Goal: Task Accomplishment & Management: Manage account settings

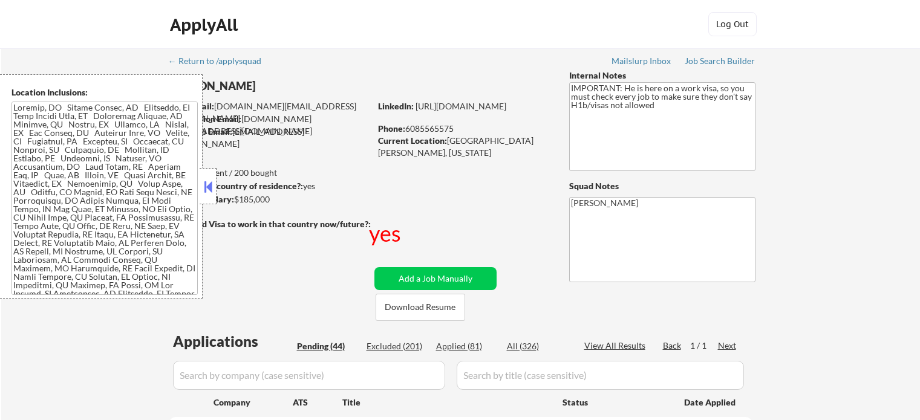
select select ""pending""
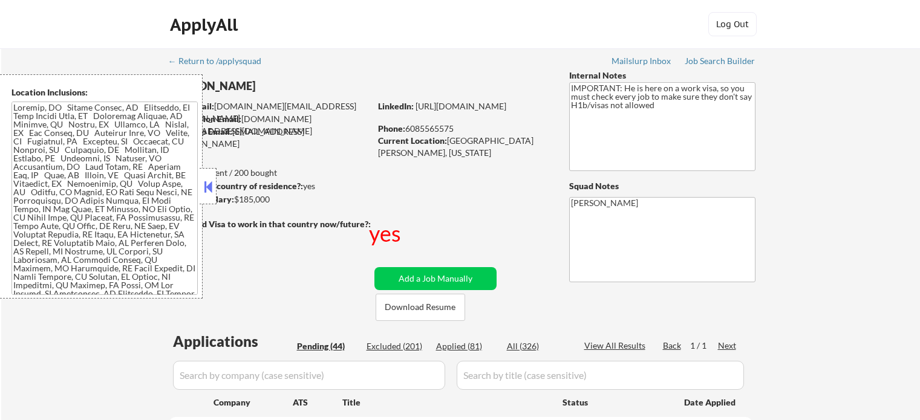
select select ""pending""
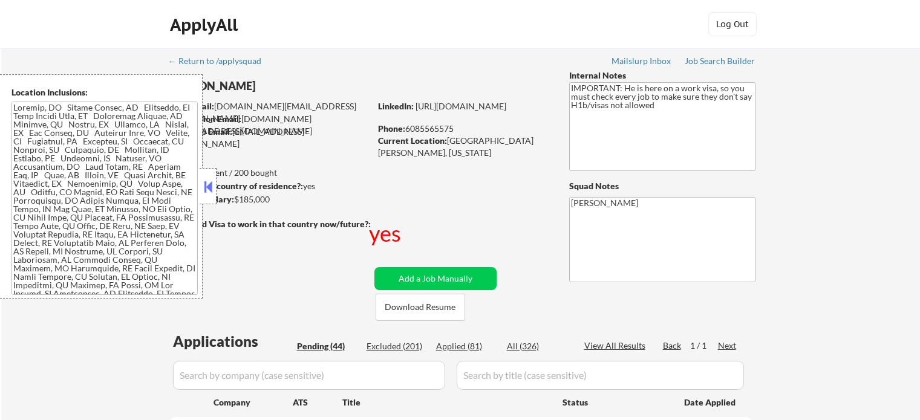
select select ""pending""
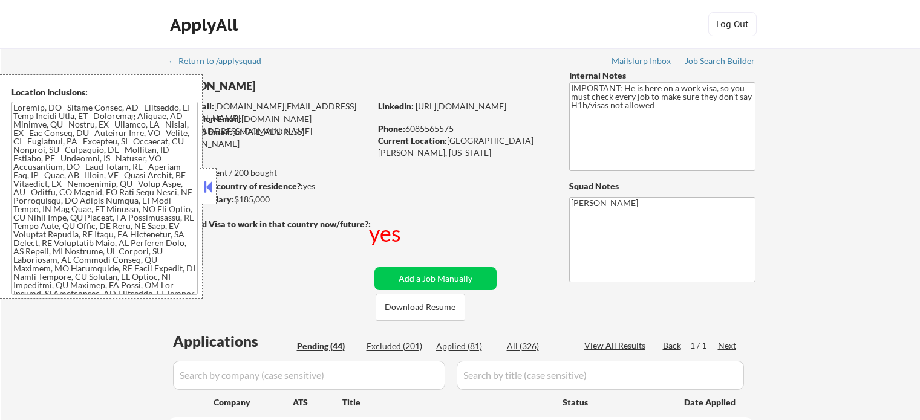
select select ""pending""
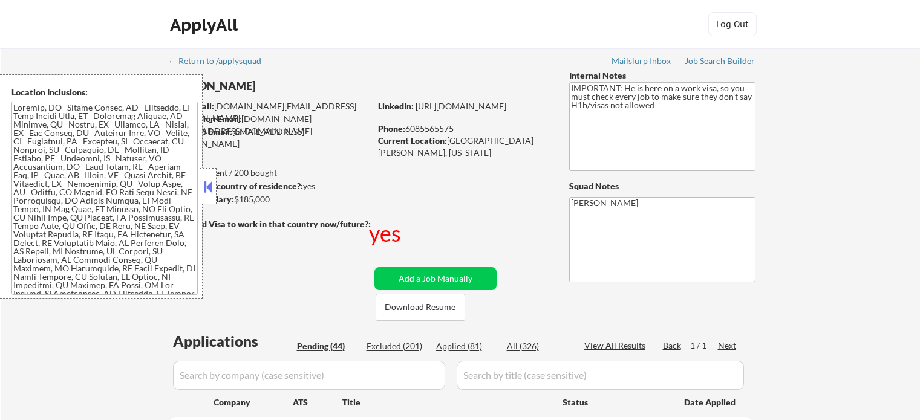
select select ""pending""
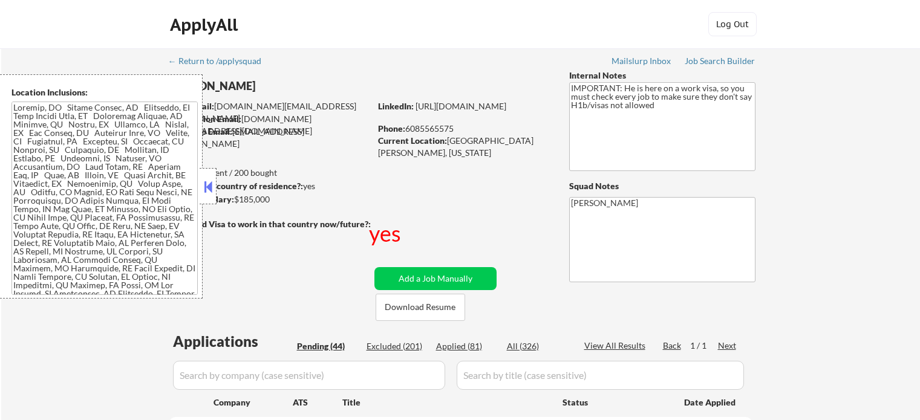
select select ""pending""
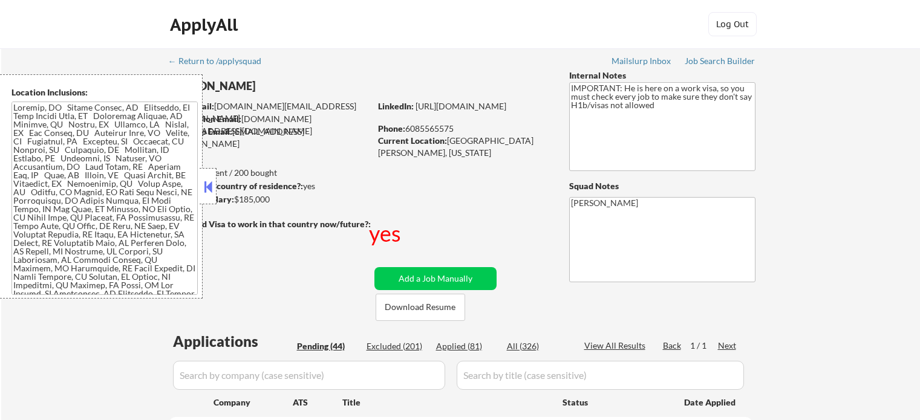
select select ""pending""
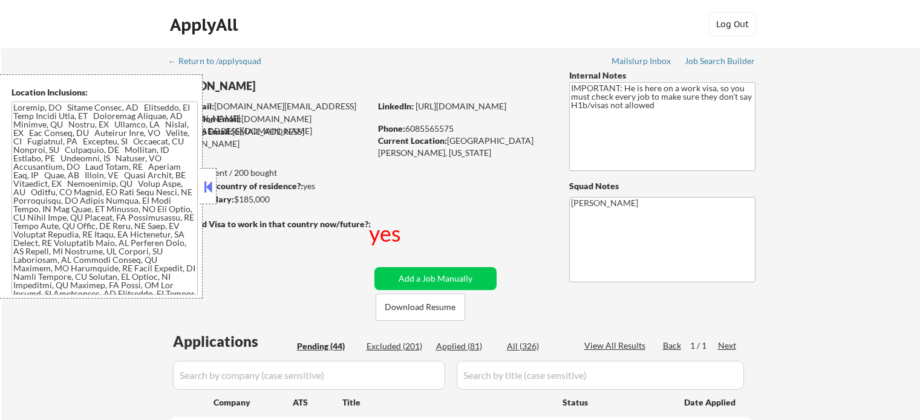
select select ""pending""
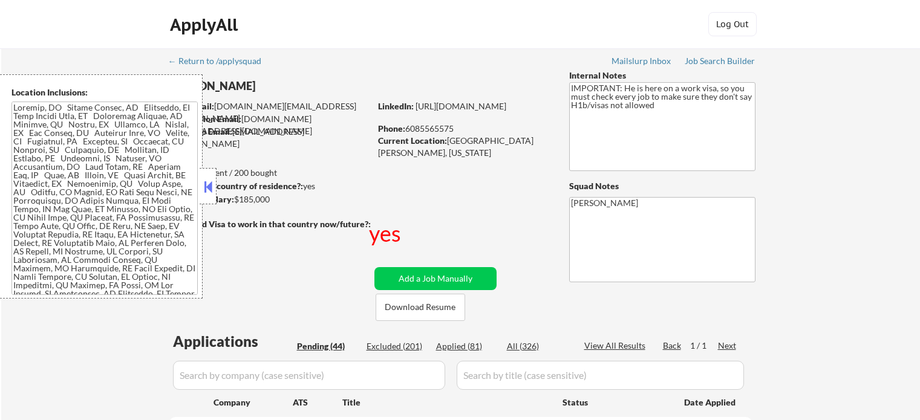
select select ""pending""
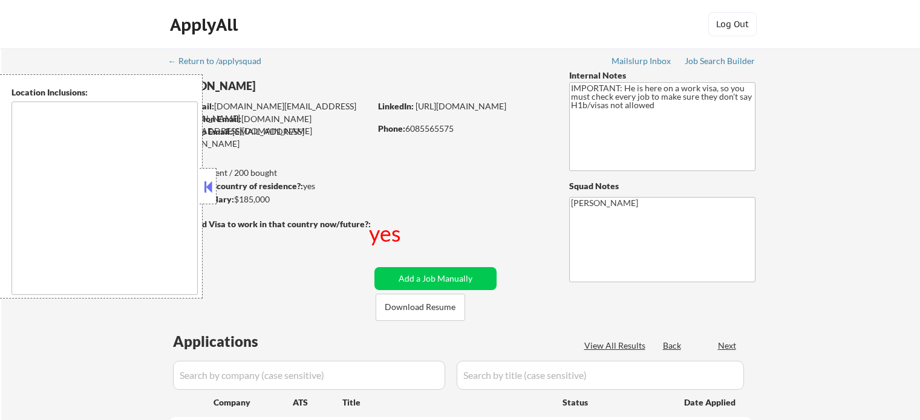
scroll to position [1297, 0]
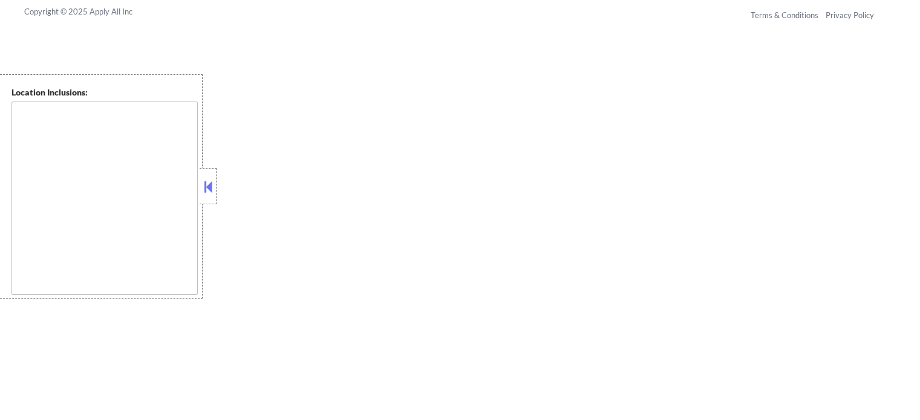
type textarea "[GEOGRAPHIC_DATA], [GEOGRAPHIC_DATA] [GEOGRAPHIC_DATA], [GEOGRAPHIC_DATA] [GEOG…"
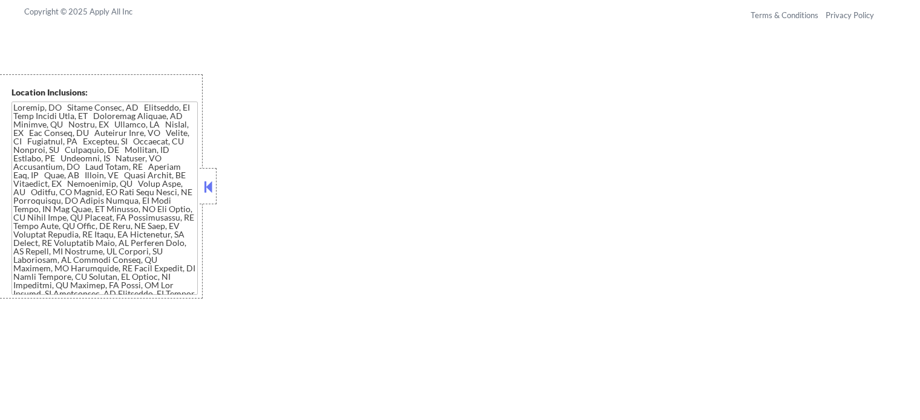
select select ""pending""
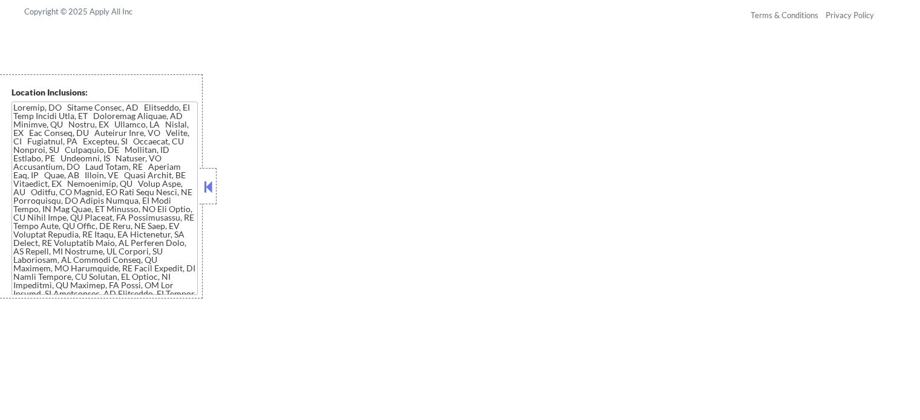
select select ""pending""
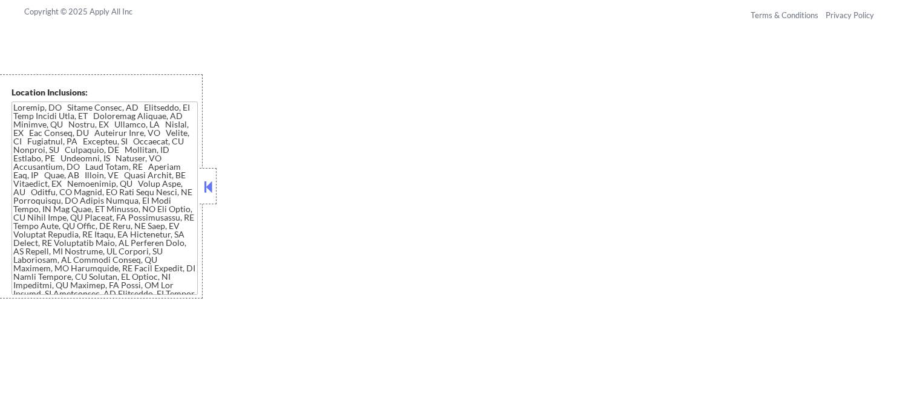
select select ""pending""
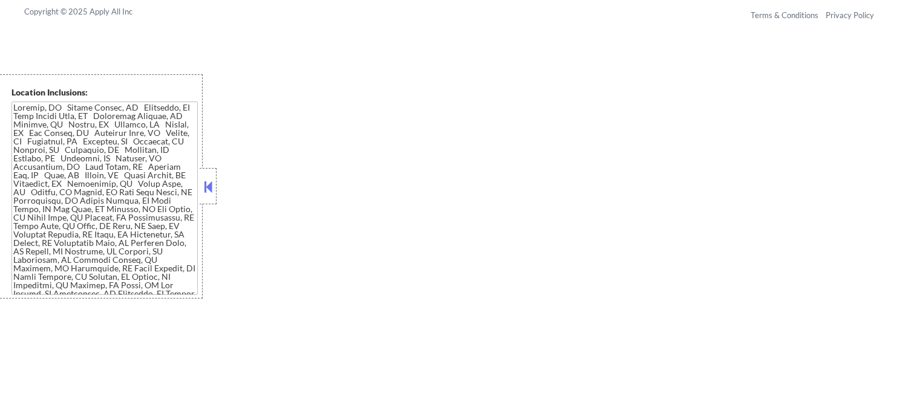
select select ""pending""
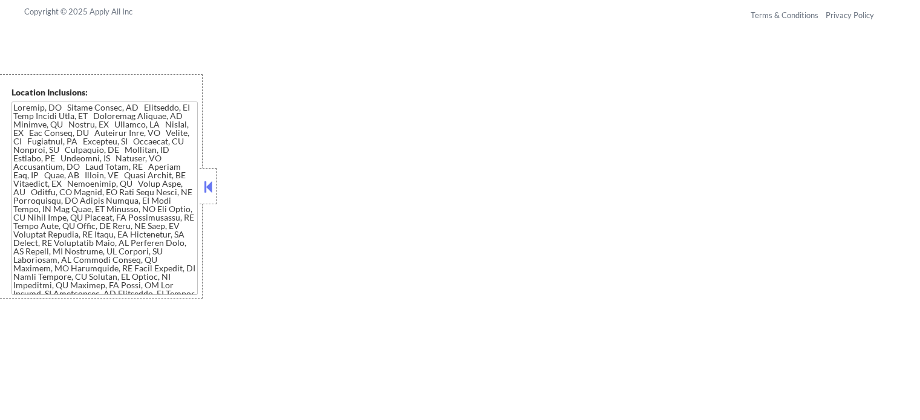
select select ""pending""
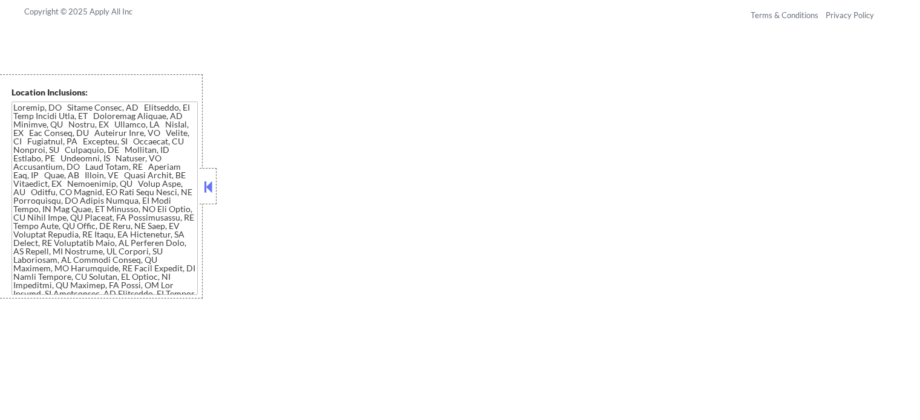
select select ""pending""
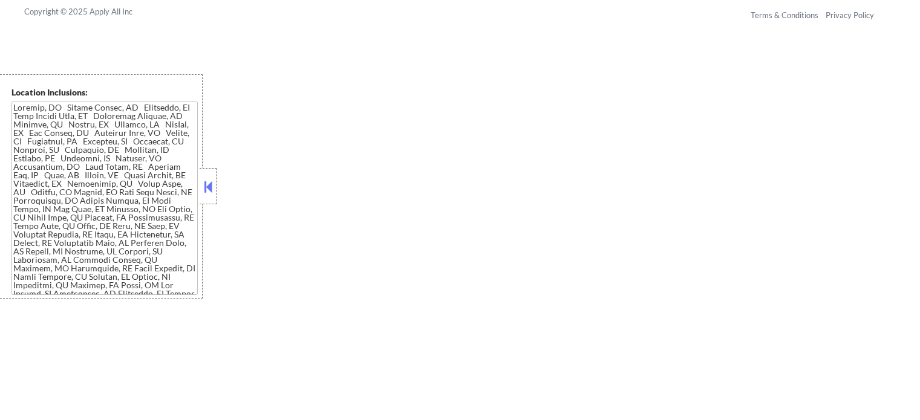
select select ""pending""
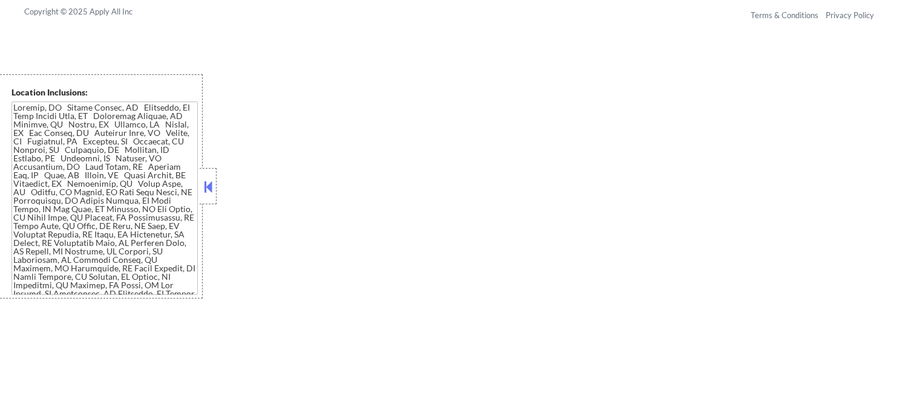
select select ""pending""
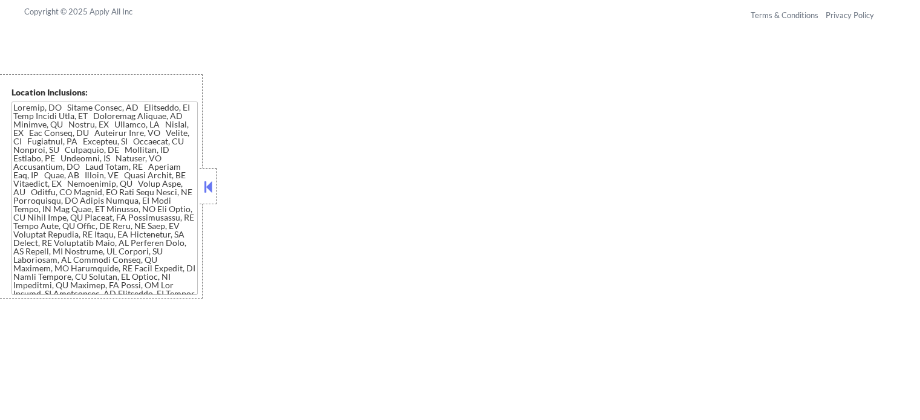
select select ""pending""
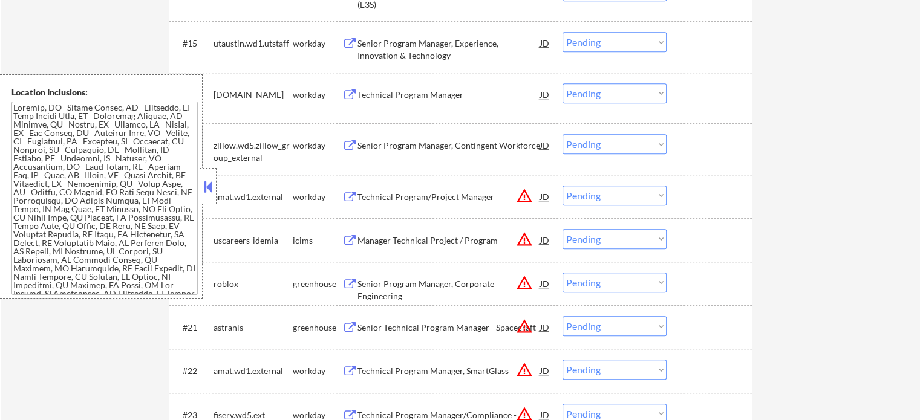
scroll to position [1115, 0]
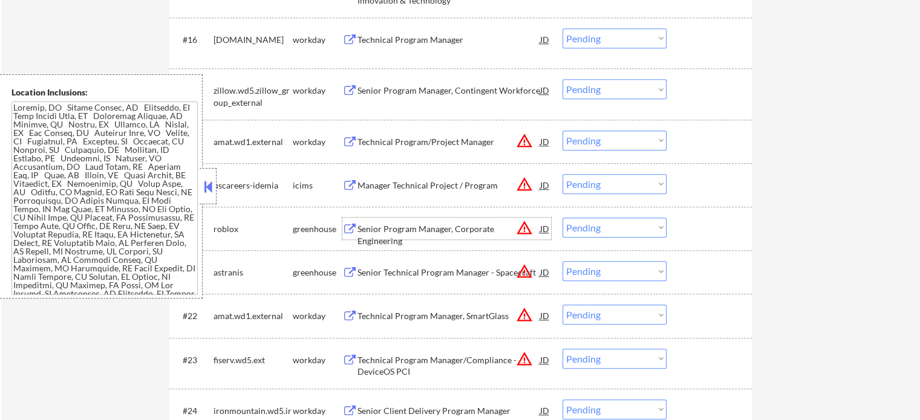
click at [410, 228] on div "Senior Program Manager, Corporate Engineering" at bounding box center [448, 235] width 183 height 24
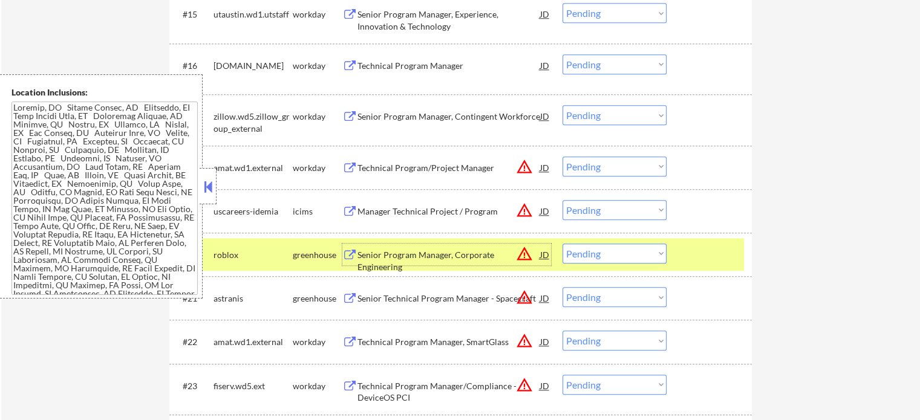
scroll to position [1081, 0]
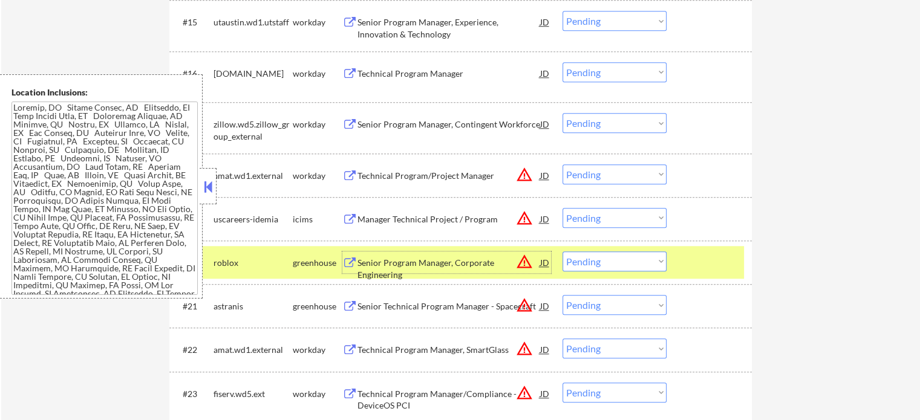
click at [591, 260] on select "Choose an option... Pending Applied Excluded (Questions) Excluded (Expired) Exc…" at bounding box center [615, 262] width 104 height 20
click at [563, 252] on select "Choose an option... Pending Applied Excluded (Questions) Excluded (Expired) Exc…" at bounding box center [615, 262] width 104 height 20
click at [699, 263] on div at bounding box center [710, 263] width 53 height 22
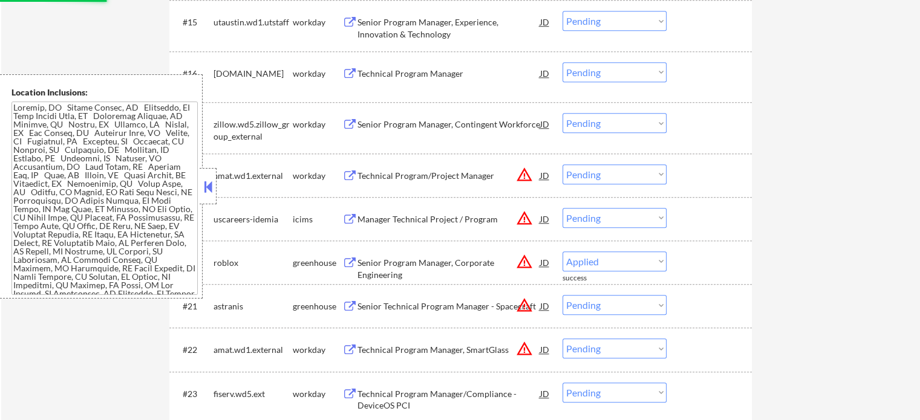
select select ""pending""
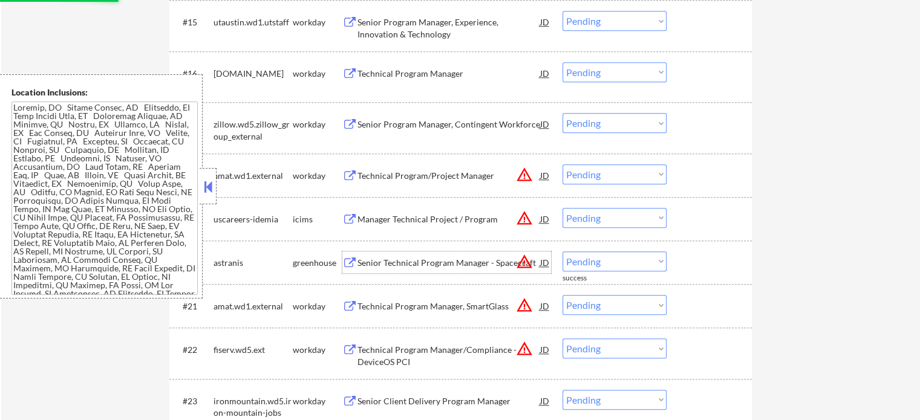
click at [399, 260] on div "Senior Technical Program Manager - Spacecraft" at bounding box center [448, 263] width 183 height 12
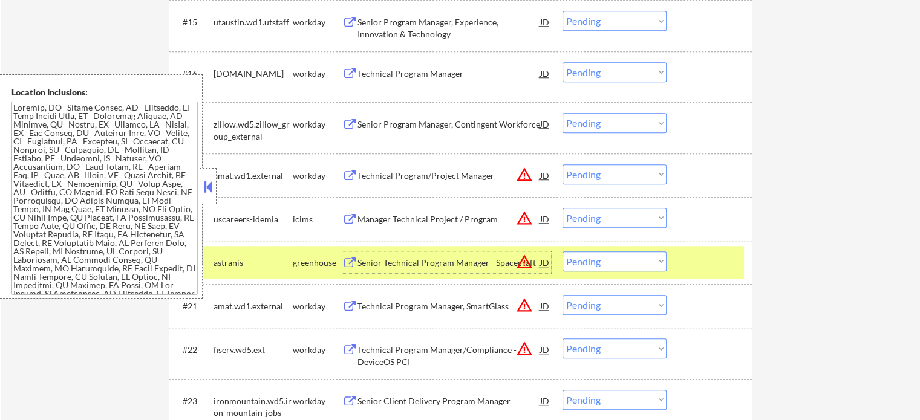
click at [687, 250] on div "#20 astranis greenhouse Senior Technical Program Manager - Spacecraft JD warnin…" at bounding box center [458, 262] width 571 height 33
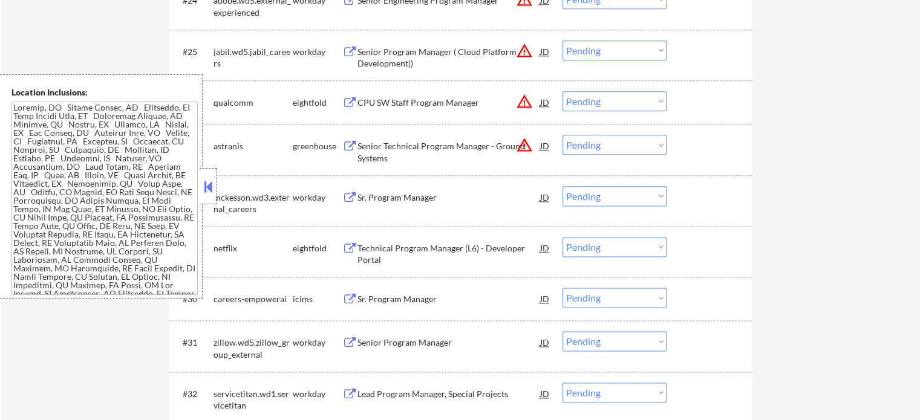
scroll to position [1536, 0]
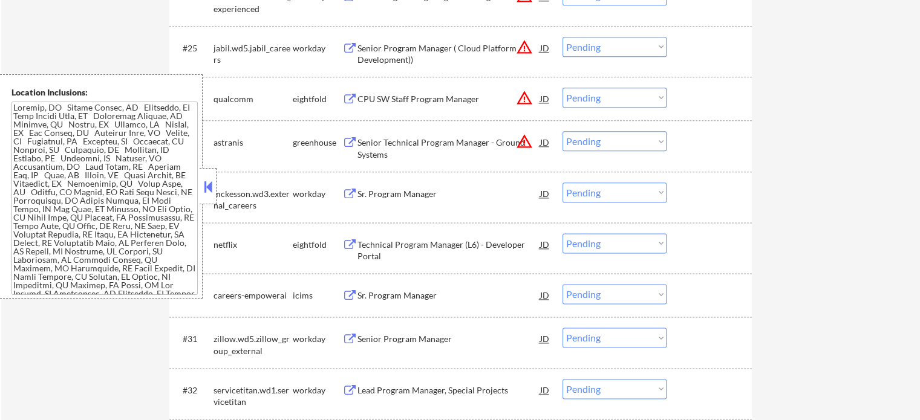
click at [428, 138] on div "Senior Technical Program Manager - Ground Systems" at bounding box center [448, 149] width 183 height 24
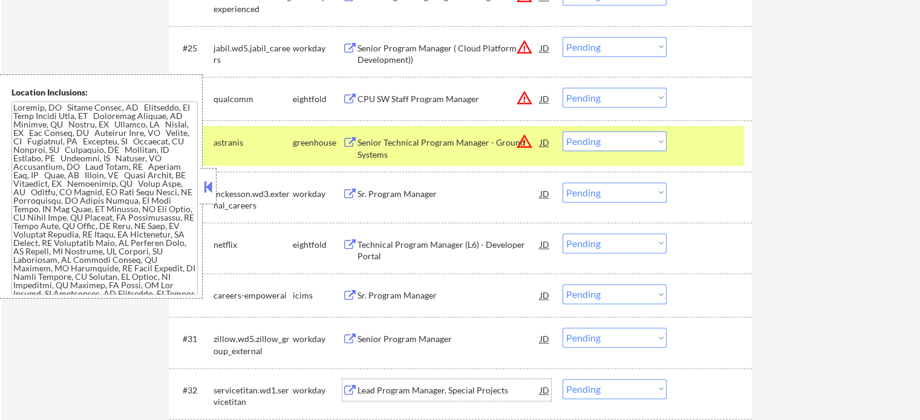
click at [385, 389] on div "Lead Program Manager, Special Projects" at bounding box center [448, 391] width 183 height 12
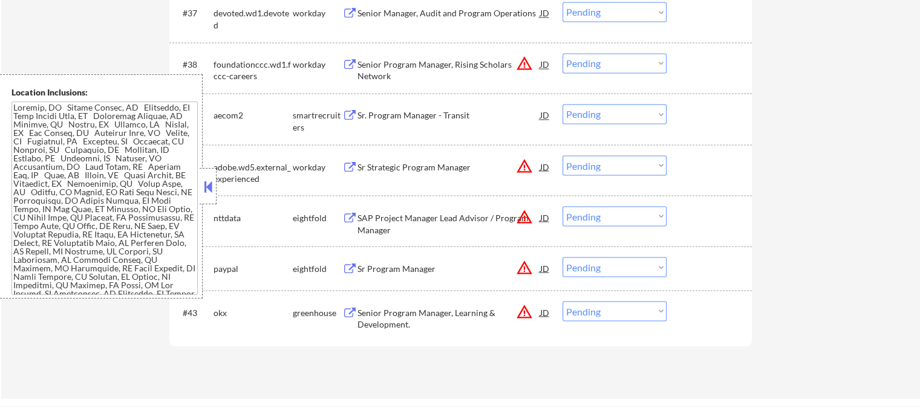
scroll to position [2158, 0]
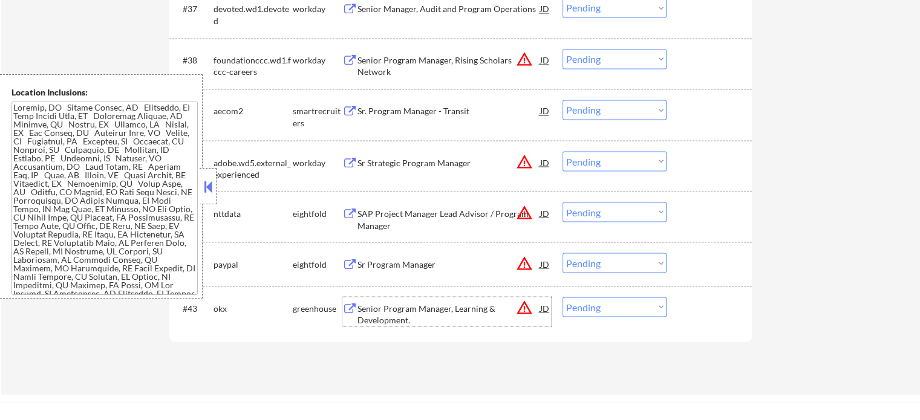
click at [471, 316] on div "Senior Program Manager, Learning & Development." at bounding box center [448, 314] width 183 height 24
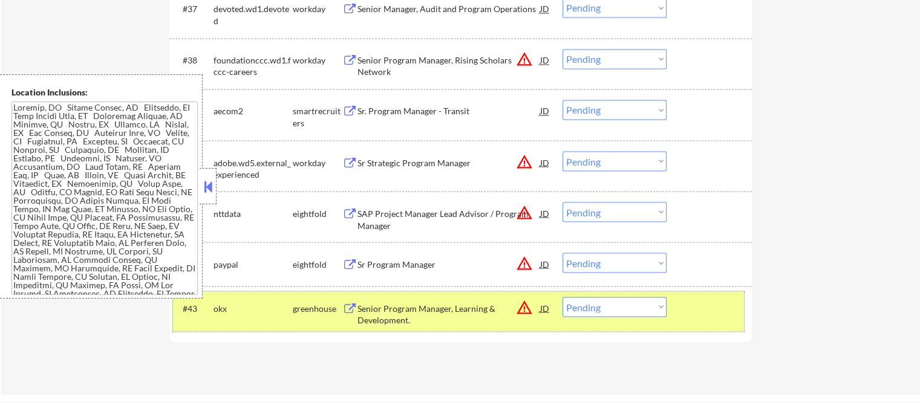
click at [697, 316] on div at bounding box center [710, 308] width 53 height 22
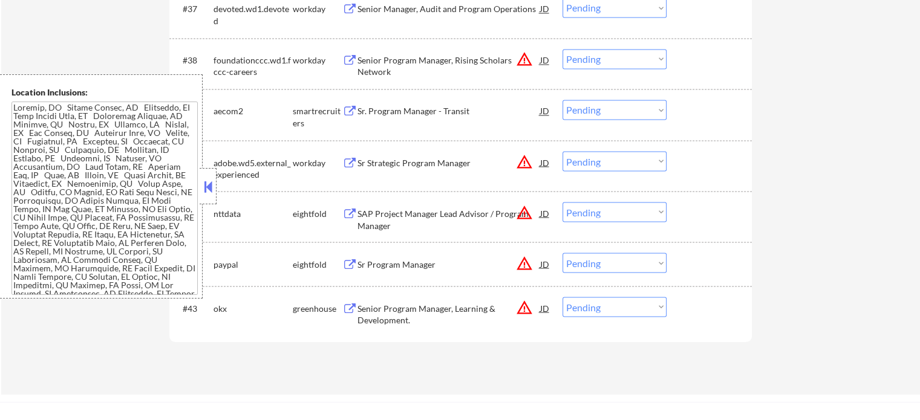
click at [414, 161] on div "Sr Strategic Program Manager" at bounding box center [448, 163] width 183 height 12
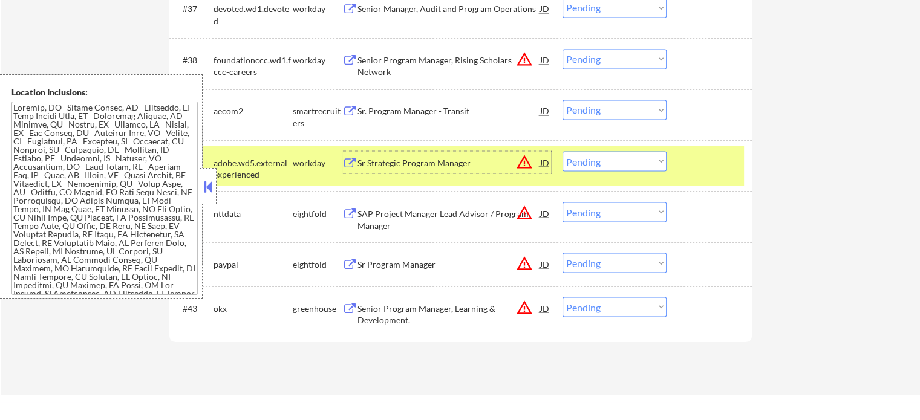
click at [392, 324] on div "Senior Program Manager, Learning & Development." at bounding box center [448, 314] width 183 height 24
